Goal: Navigation & Orientation: Go to known website

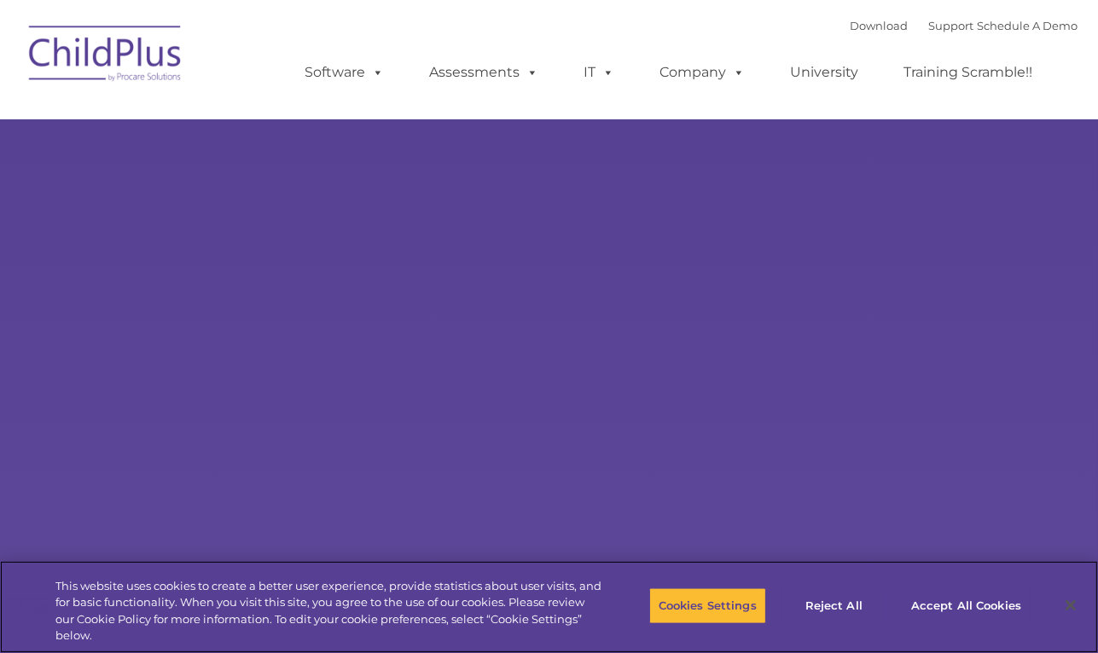
select select "MEDIUM"
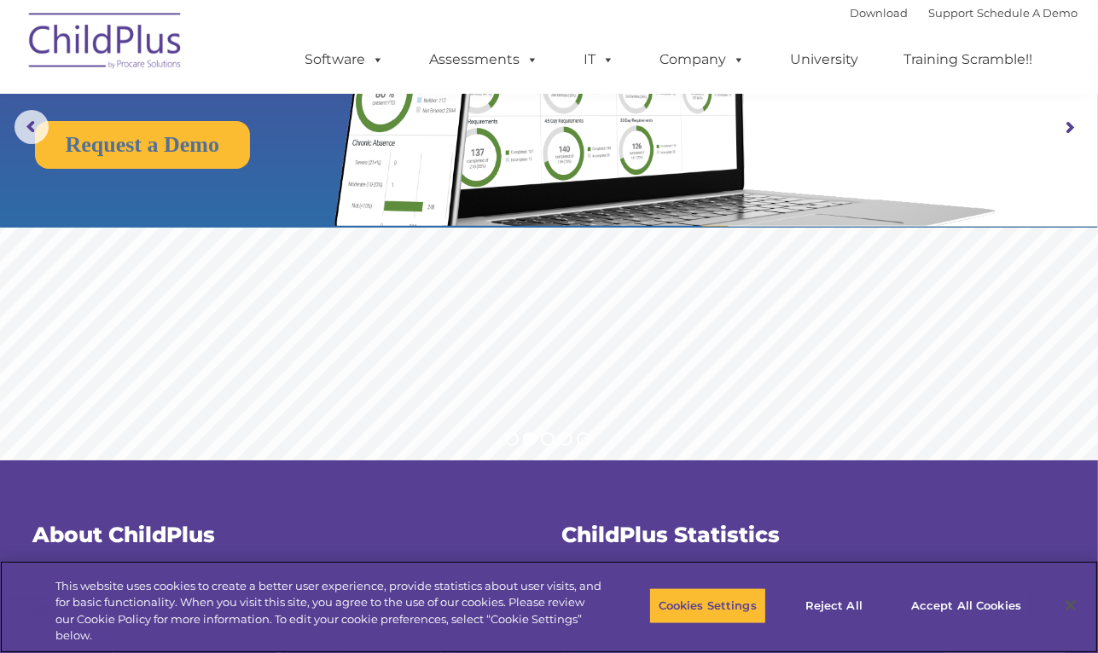
scroll to position [106, 0]
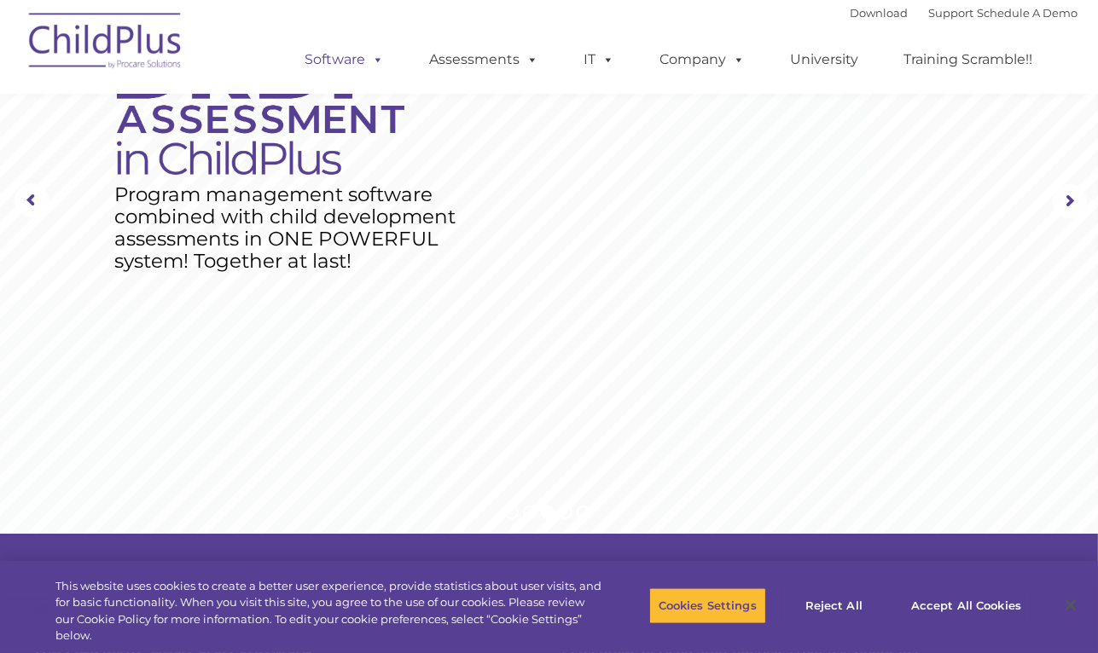
click at [325, 56] on link "Software" at bounding box center [344, 60] width 113 height 34
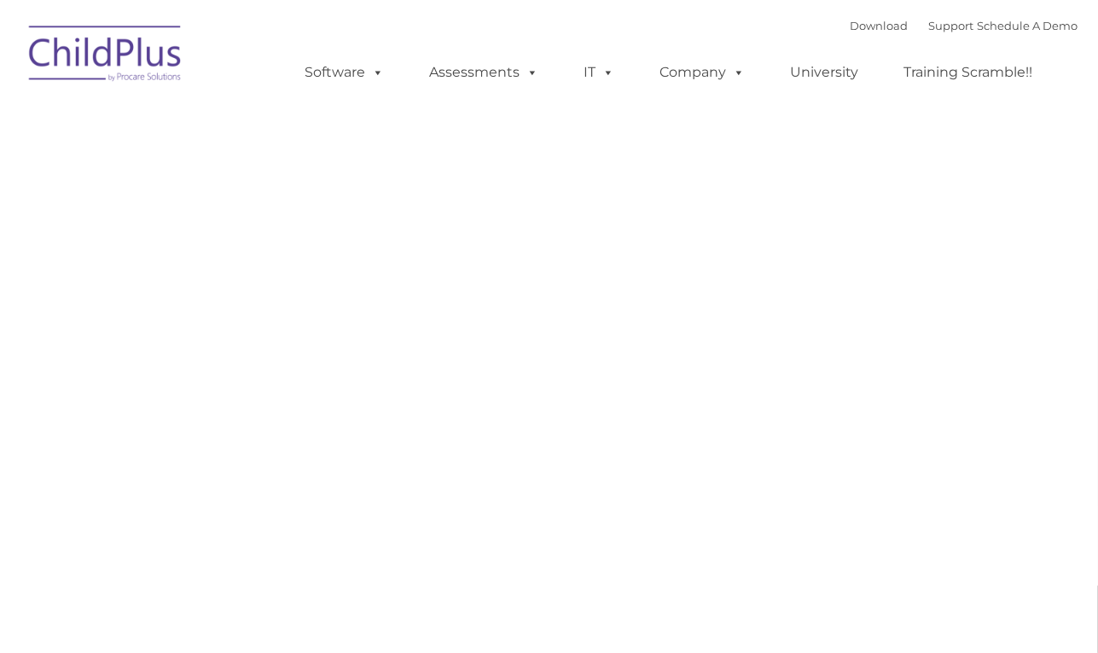
type input ""
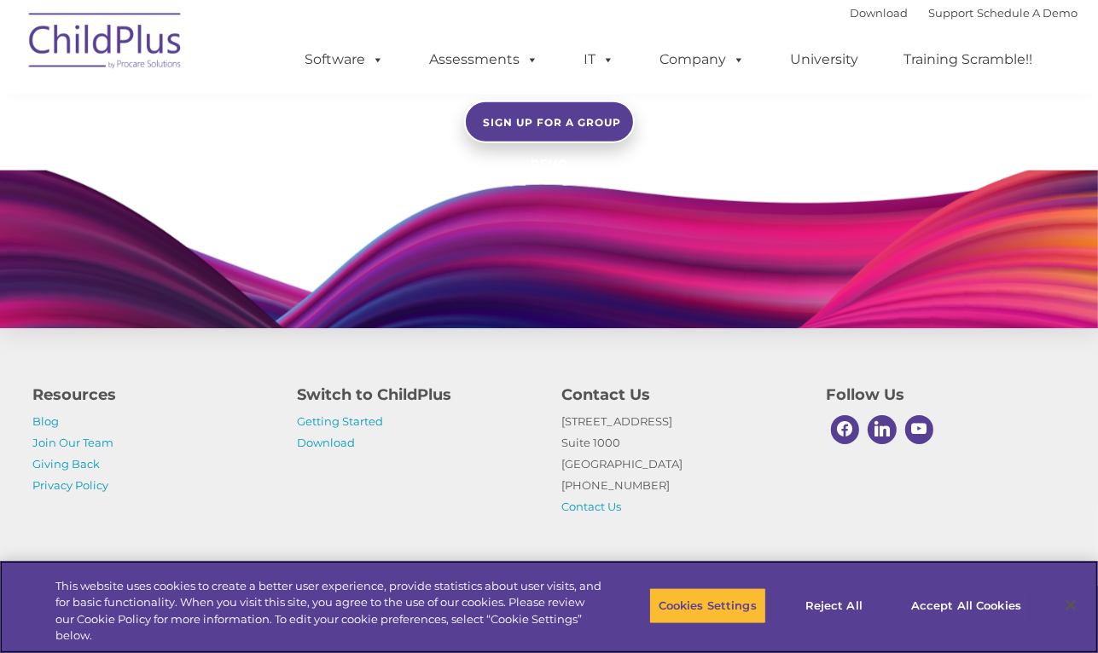
scroll to position [1604, 0]
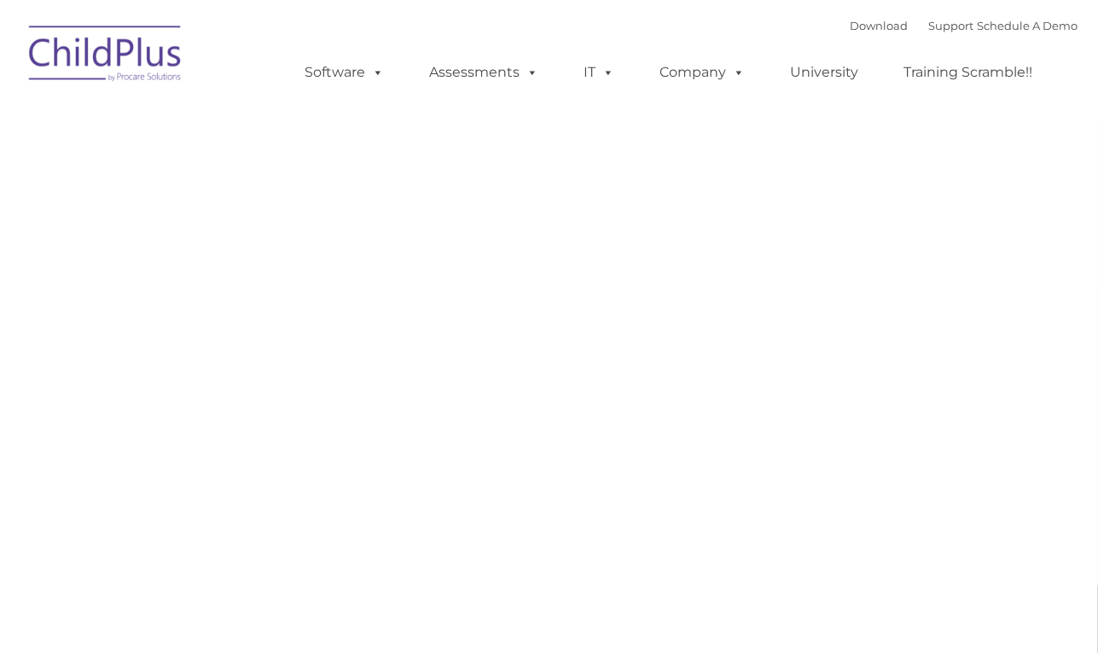
type input ""
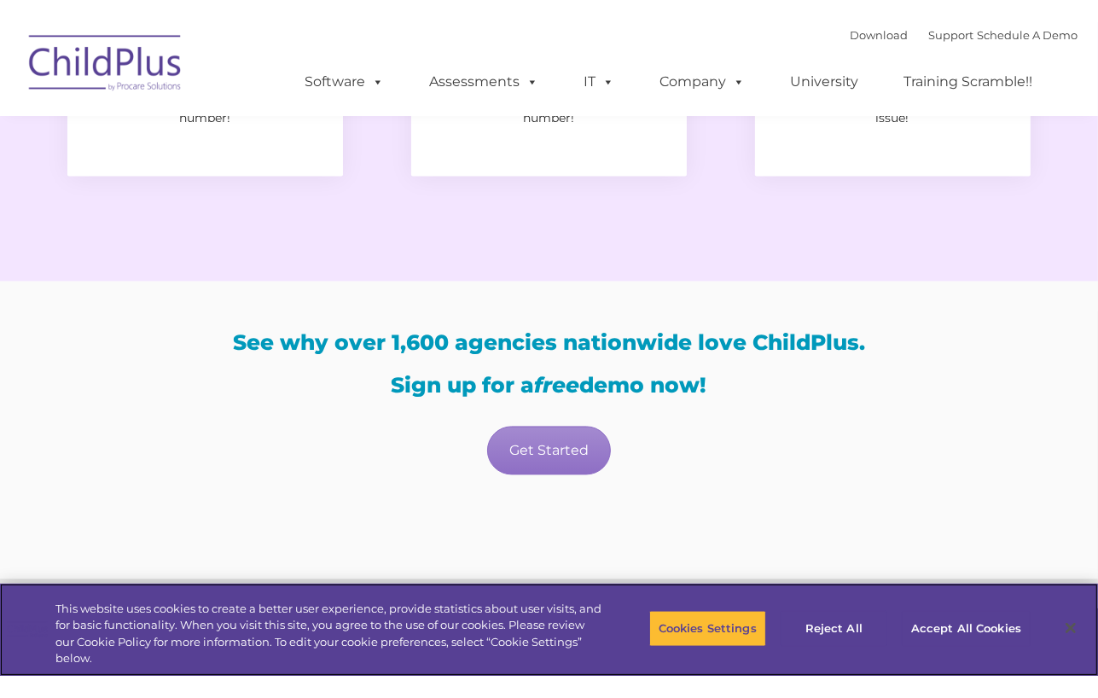
scroll to position [2849, 0]
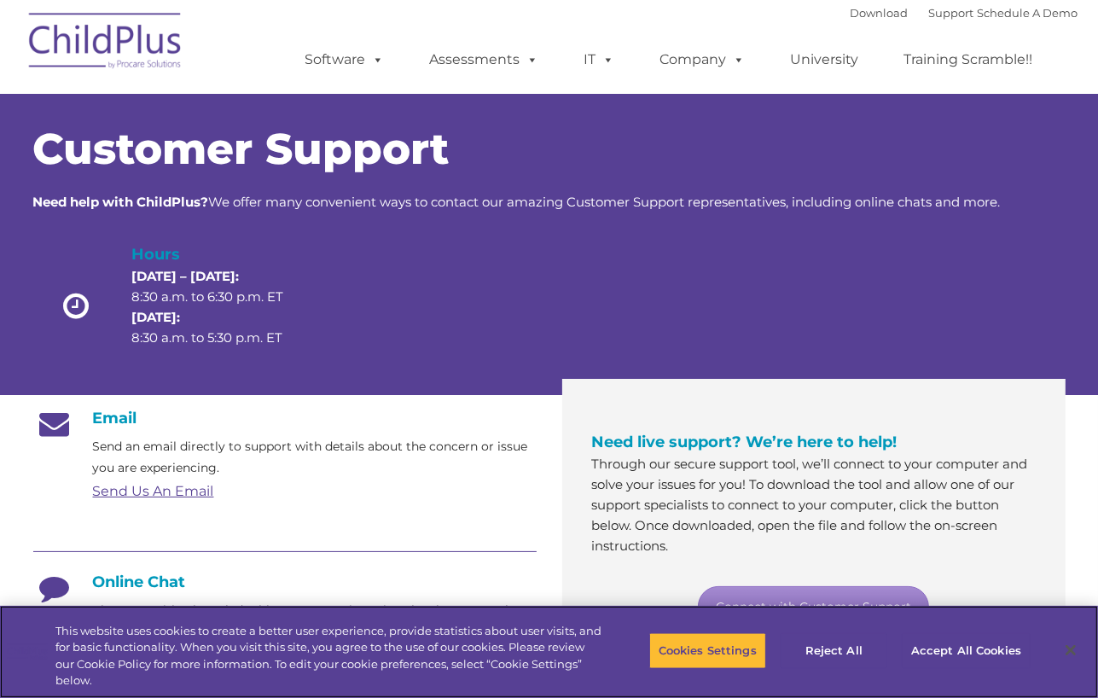
click at [643, 642] on div "Cookies Settings Reject All Accept All Cookies" at bounding box center [845, 652] width 483 height 61
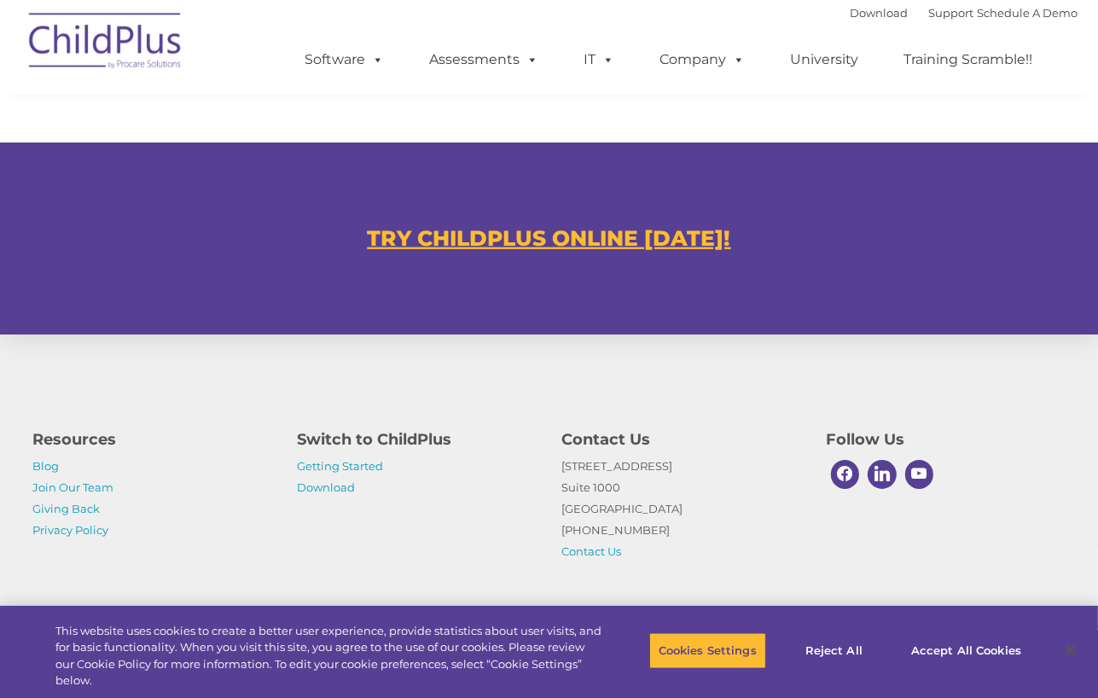
click at [519, 236] on u "TRY CHILDPLUS ONLINE [DATE]!" at bounding box center [549, 238] width 363 height 26
